Goal: Information Seeking & Learning: Learn about a topic

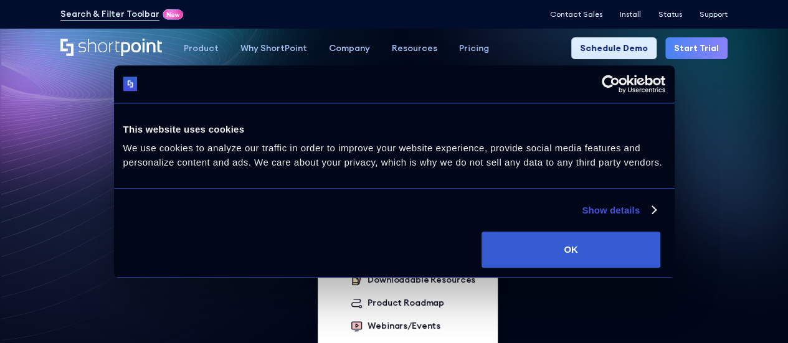
click at [408, 47] on div "Resources" at bounding box center [414, 48] width 45 height 13
click at [379, 130] on div "ShortPoint Academy" at bounding box center [412, 128] width 88 height 13
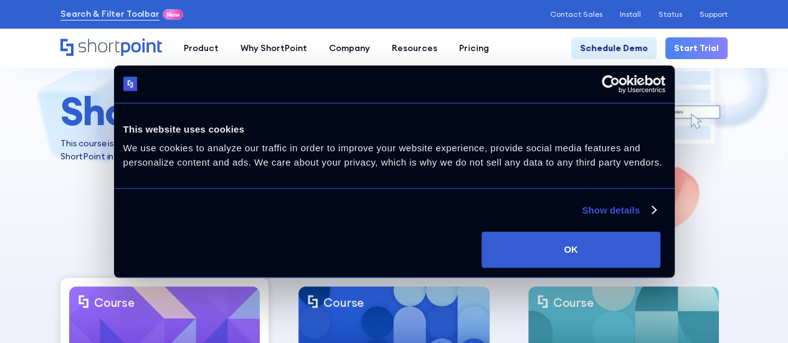
scroll to position [105, 0]
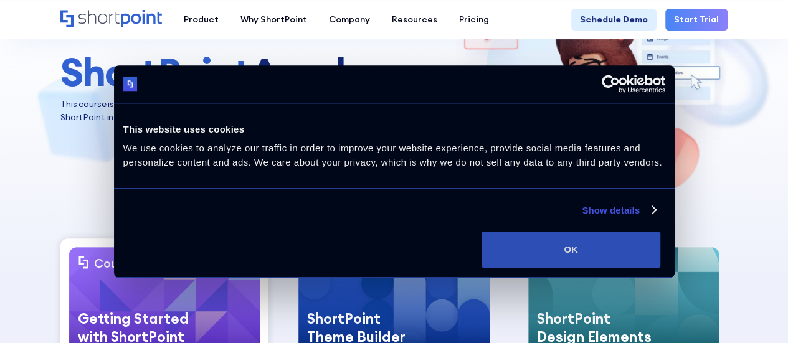
click at [646, 246] on button "OK" at bounding box center [571, 250] width 179 height 36
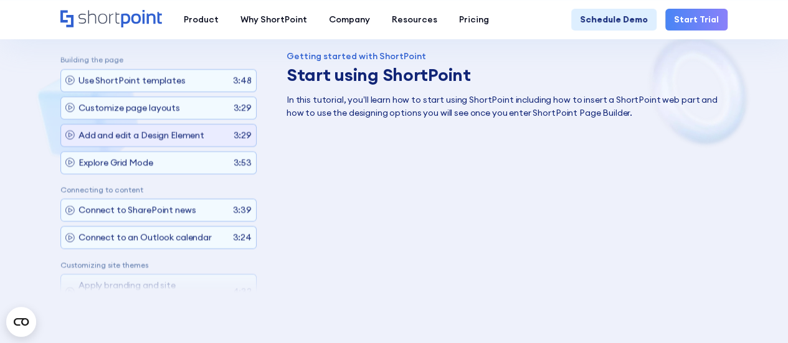
scroll to position [52, 0]
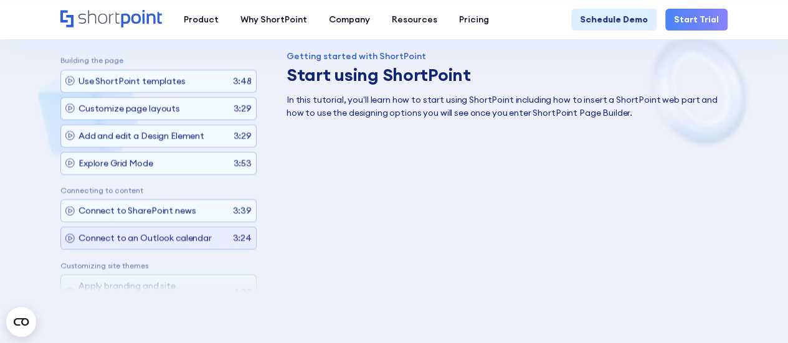
click at [158, 232] on p "Connect to an Outlook calendar" at bounding box center [145, 238] width 133 height 13
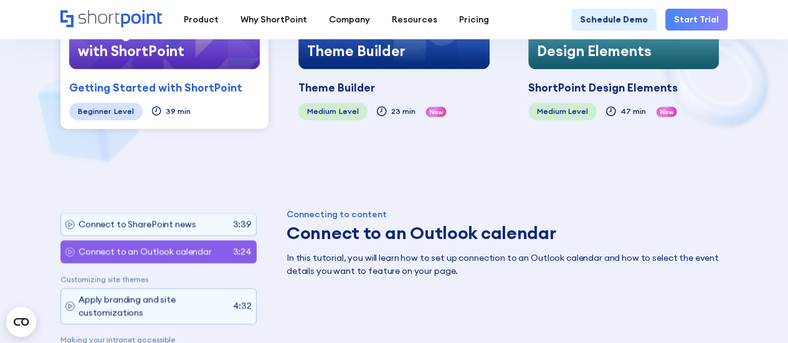
scroll to position [355, 0]
